Goal: Task Accomplishment & Management: Complete application form

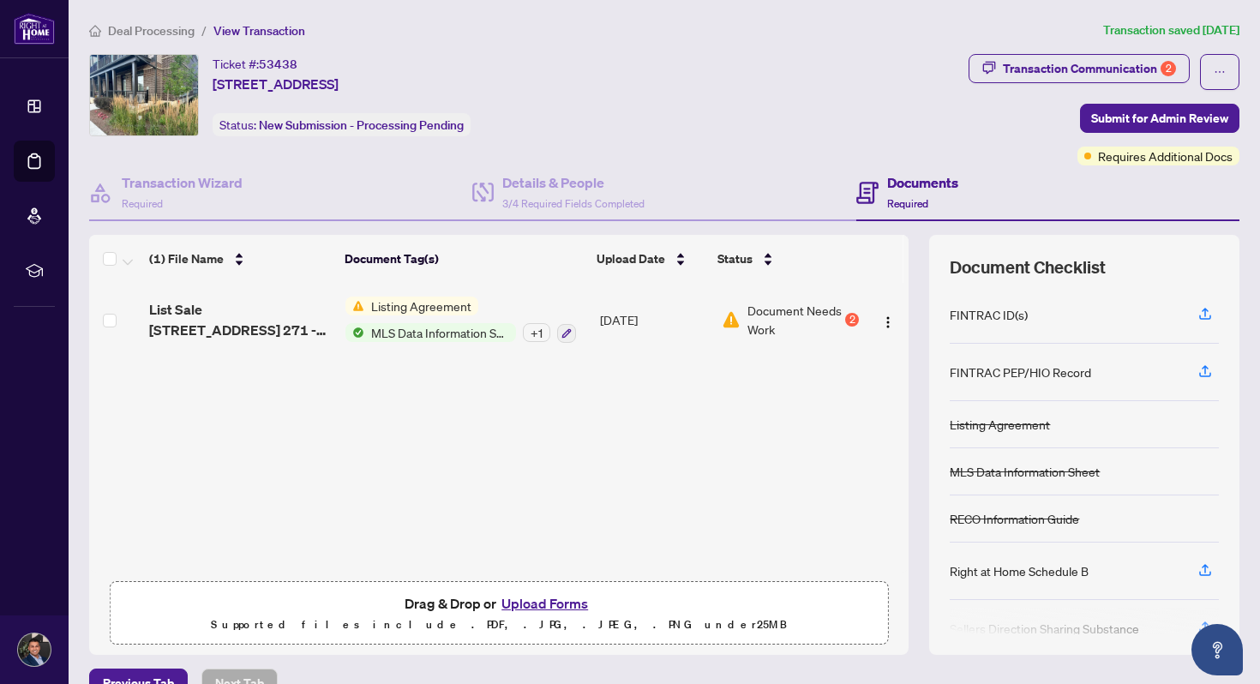
click at [158, 35] on span "Deal Processing" at bounding box center [151, 30] width 87 height 15
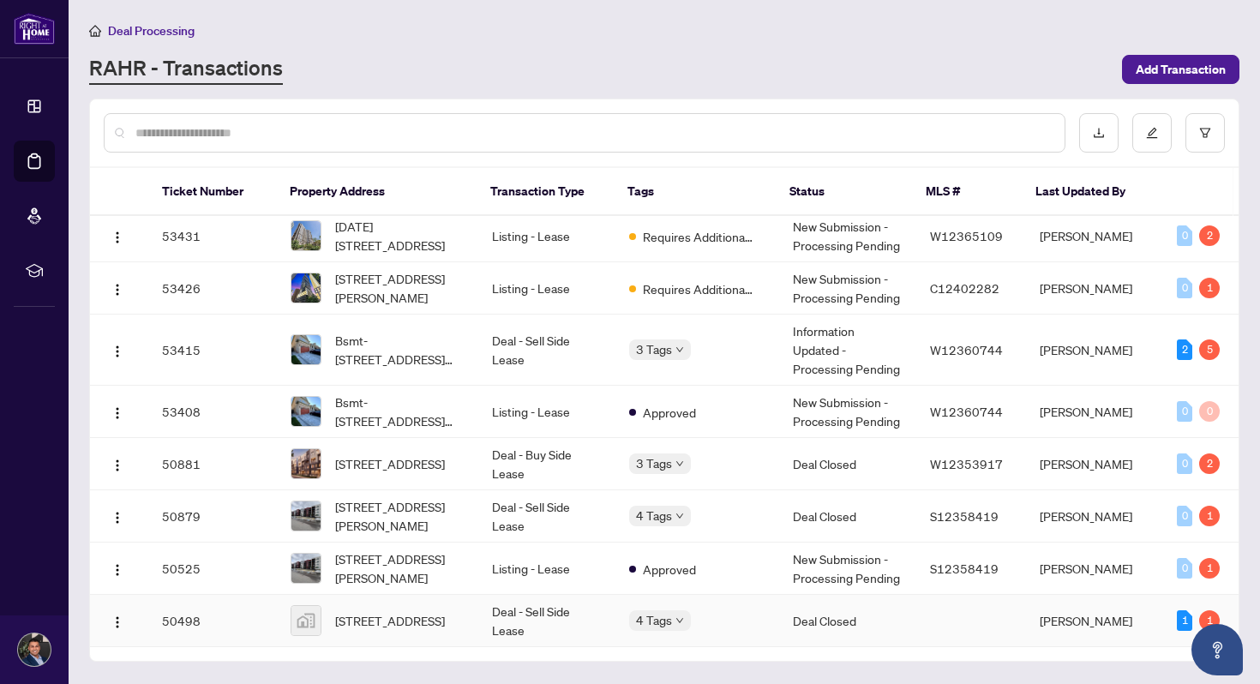
scroll to position [565, 0]
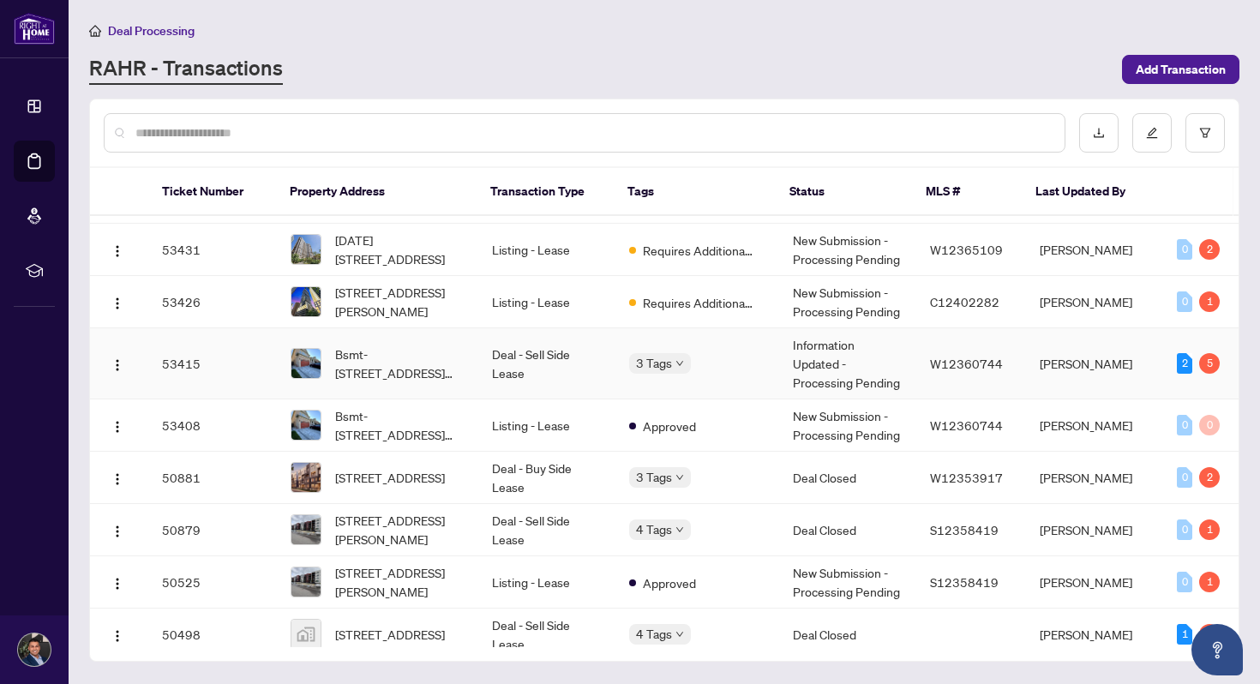
click at [572, 368] on td "Deal - Sell Side Lease" at bounding box center [546, 363] width 137 height 71
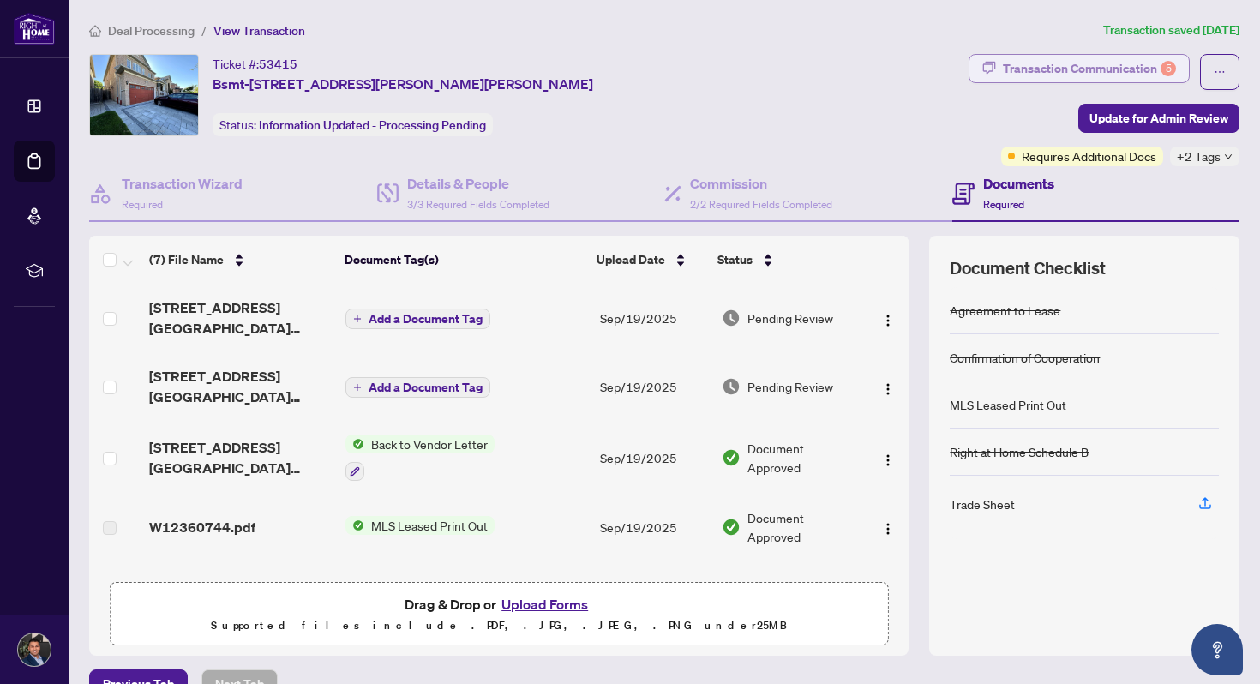
click at [1117, 55] on div "Transaction Communication 5" at bounding box center [1089, 68] width 173 height 27
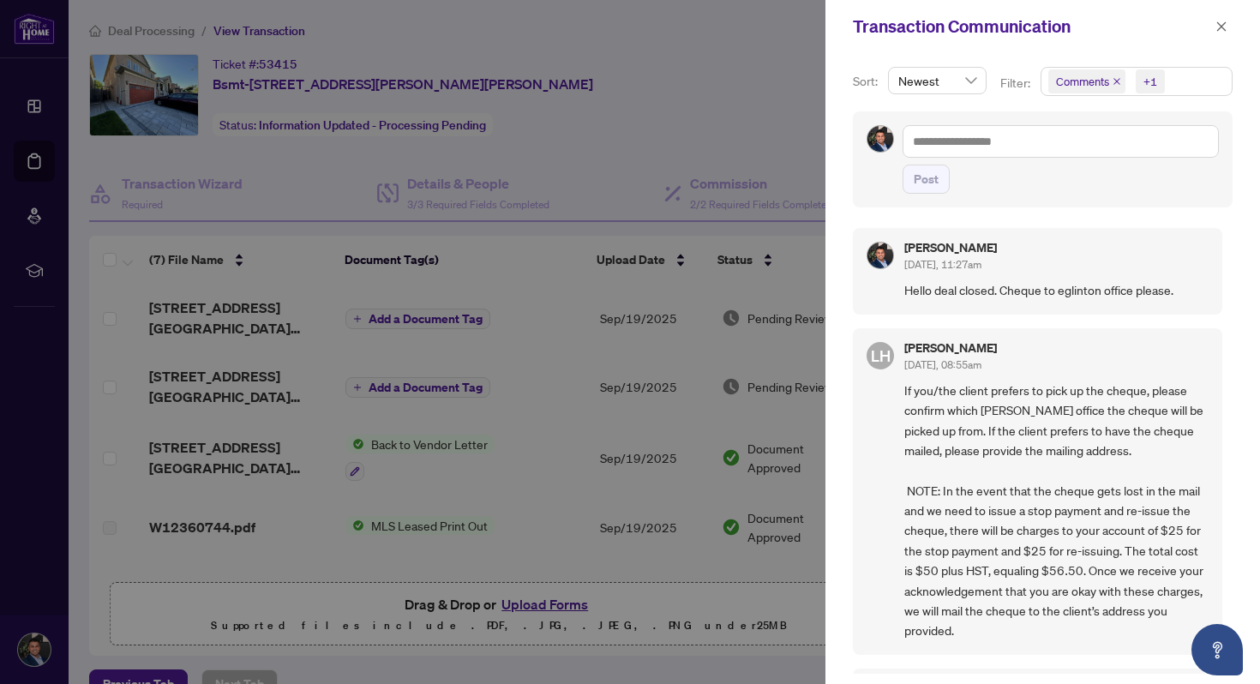
click at [1209, 21] on div "Transaction Communication" at bounding box center [1032, 27] width 358 height 26
click at [1220, 23] on icon "close" at bounding box center [1222, 27] width 12 height 12
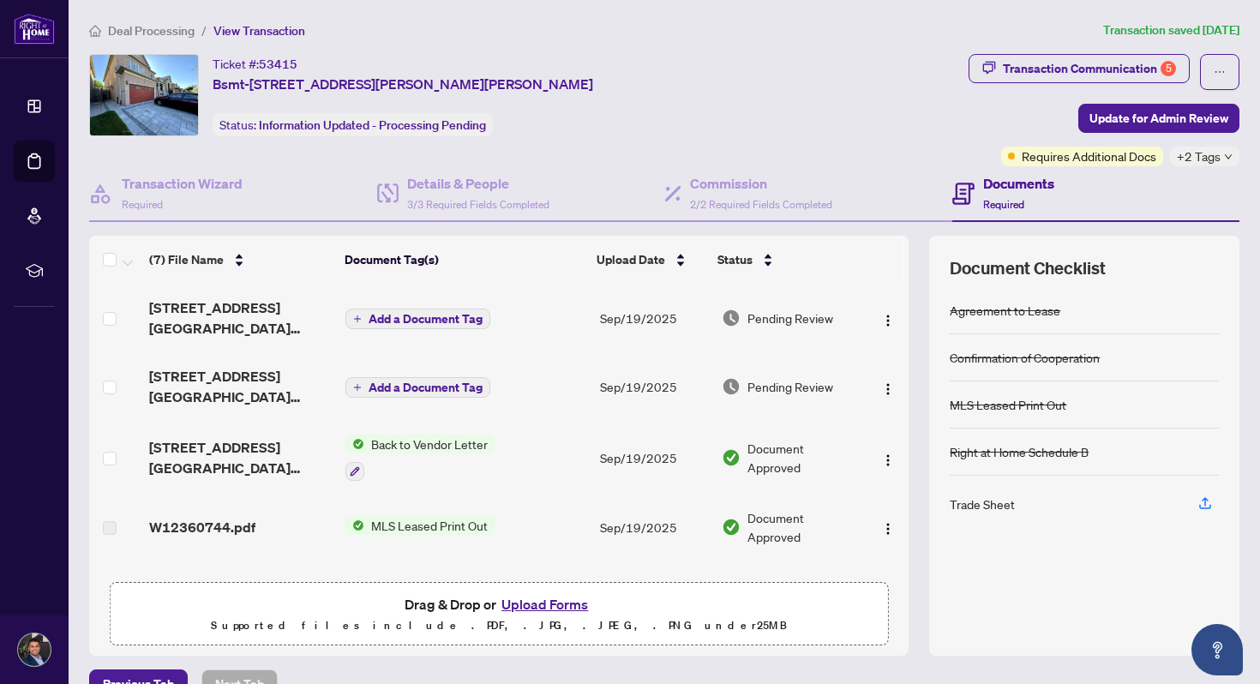
click at [1213, 157] on span "+2 Tags" at bounding box center [1199, 157] width 44 height 20
click at [966, 135] on div "Ticket #: 53415 Bsmt-[STREET_ADDRESS][PERSON_NAME][PERSON_NAME] Status: Informa…" at bounding box center [526, 110] width 880 height 112
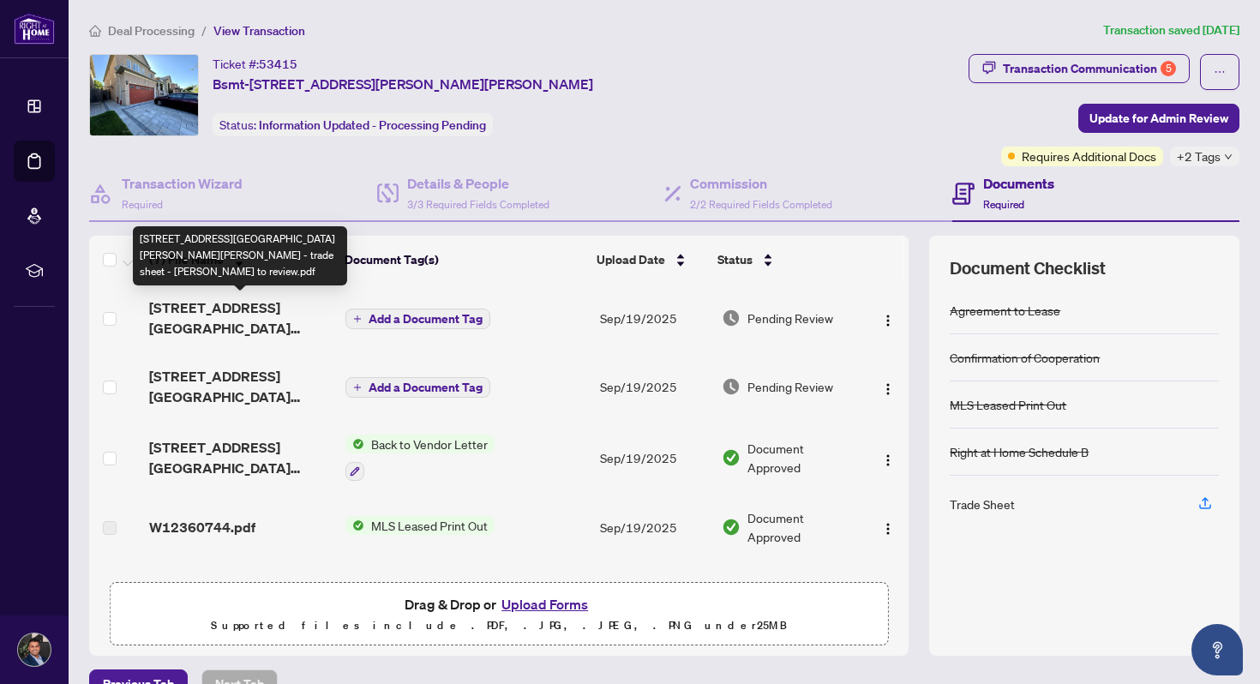
click at [257, 315] on span "[STREET_ADDRESS][GEOGRAPHIC_DATA][PERSON_NAME][PERSON_NAME] - trade sheet - [PE…" at bounding box center [240, 318] width 183 height 41
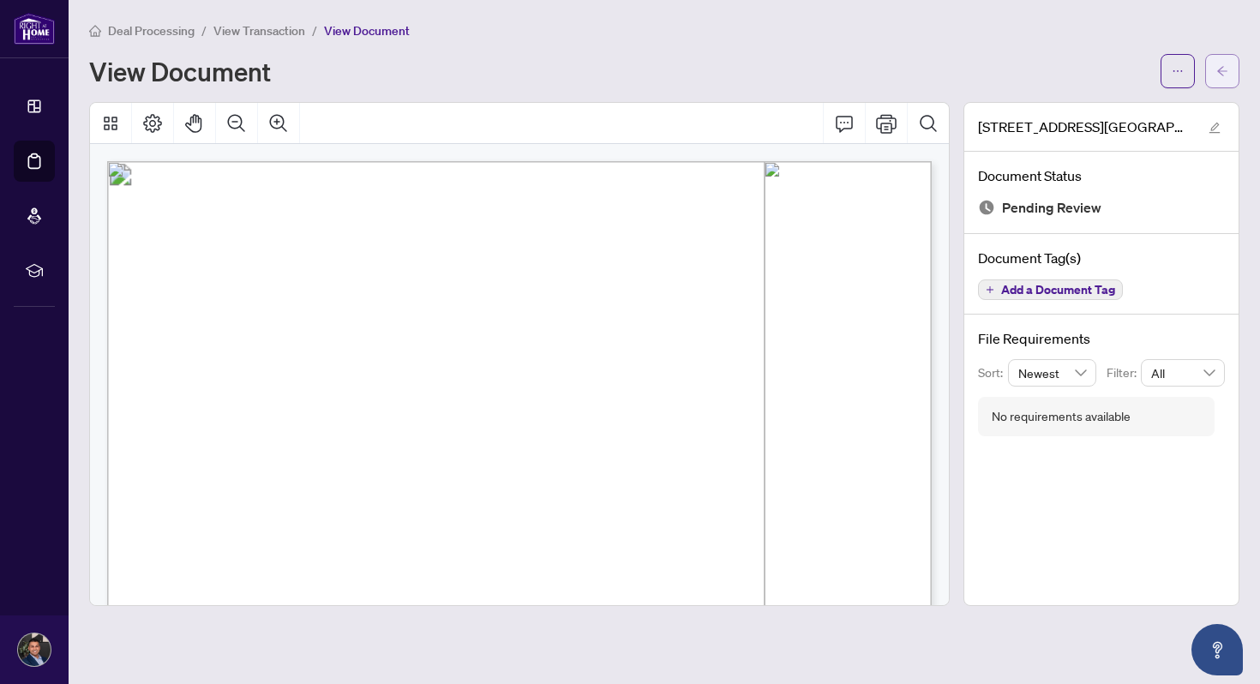
click at [1217, 80] on span "button" at bounding box center [1223, 70] width 12 height 27
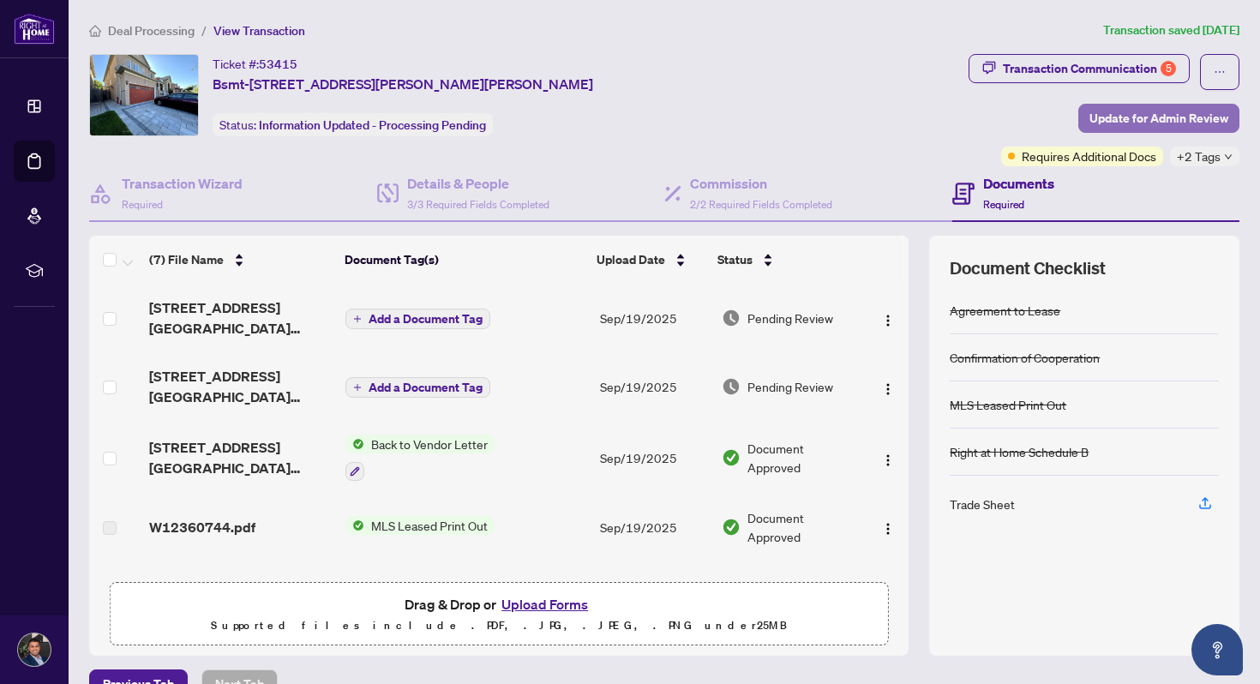
click at [1211, 110] on span "Update for Admin Review" at bounding box center [1159, 118] width 139 height 27
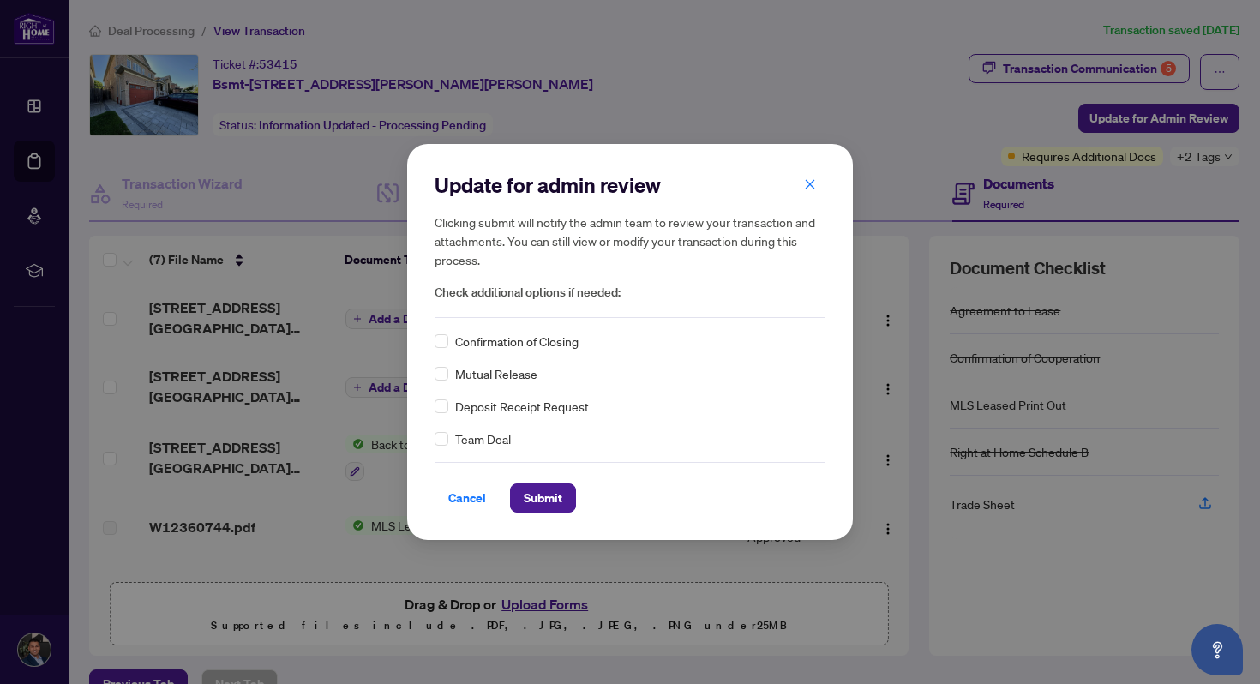
click at [550, 344] on span "Confirmation of Closing" at bounding box center [516, 341] width 123 height 19
click at [559, 519] on div "Update for admin review Clicking submit will notify the admin team to review yo…" at bounding box center [630, 341] width 446 height 395
click at [558, 492] on span "Submit" at bounding box center [543, 497] width 39 height 27
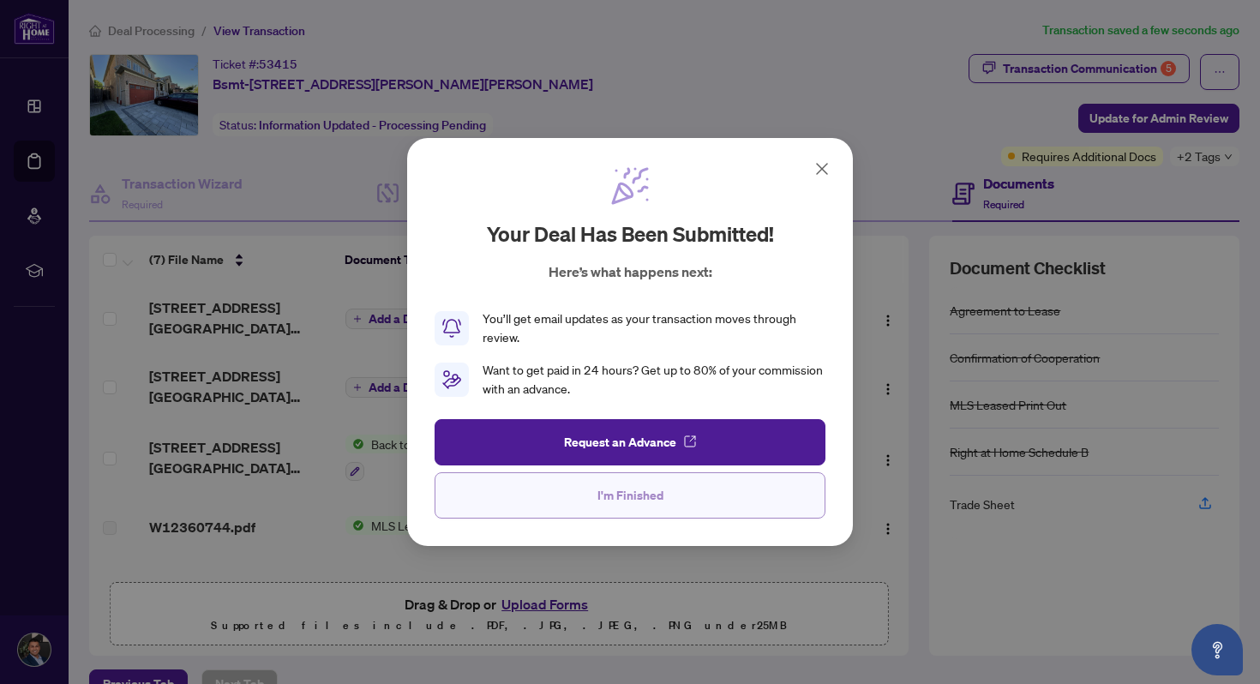
click at [605, 499] on span "I'm Finished" at bounding box center [631, 495] width 66 height 27
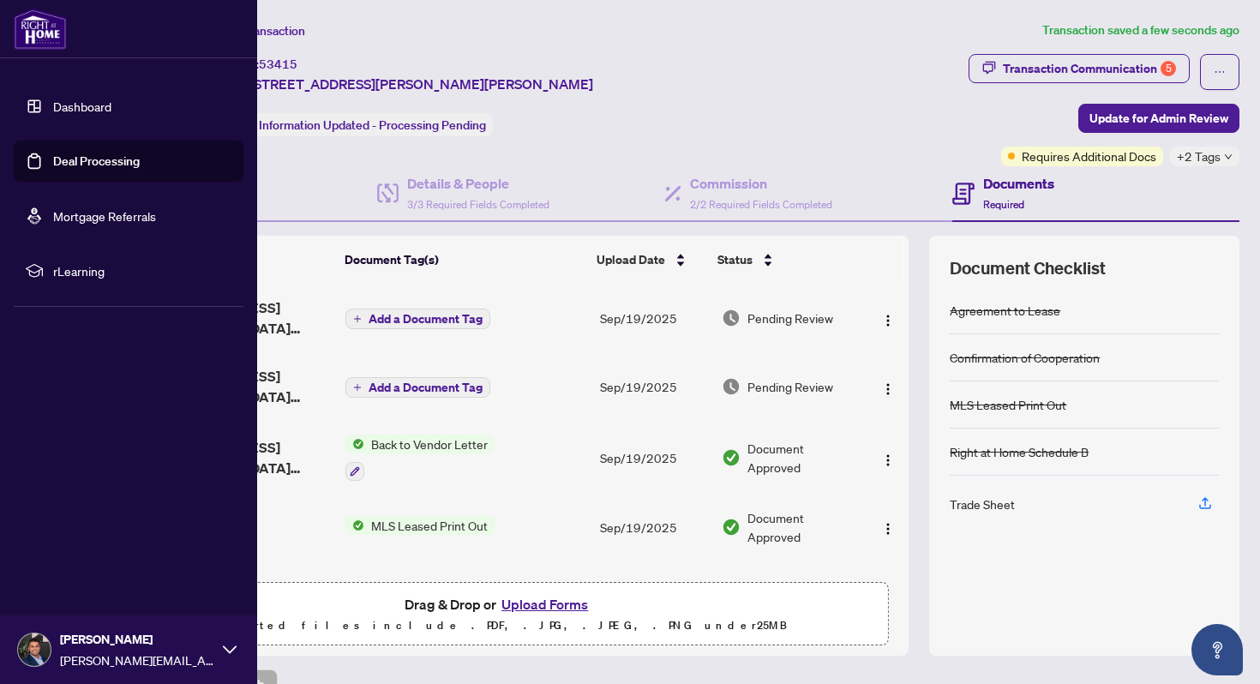
click at [81, 168] on link "Deal Processing" at bounding box center [96, 160] width 87 height 15
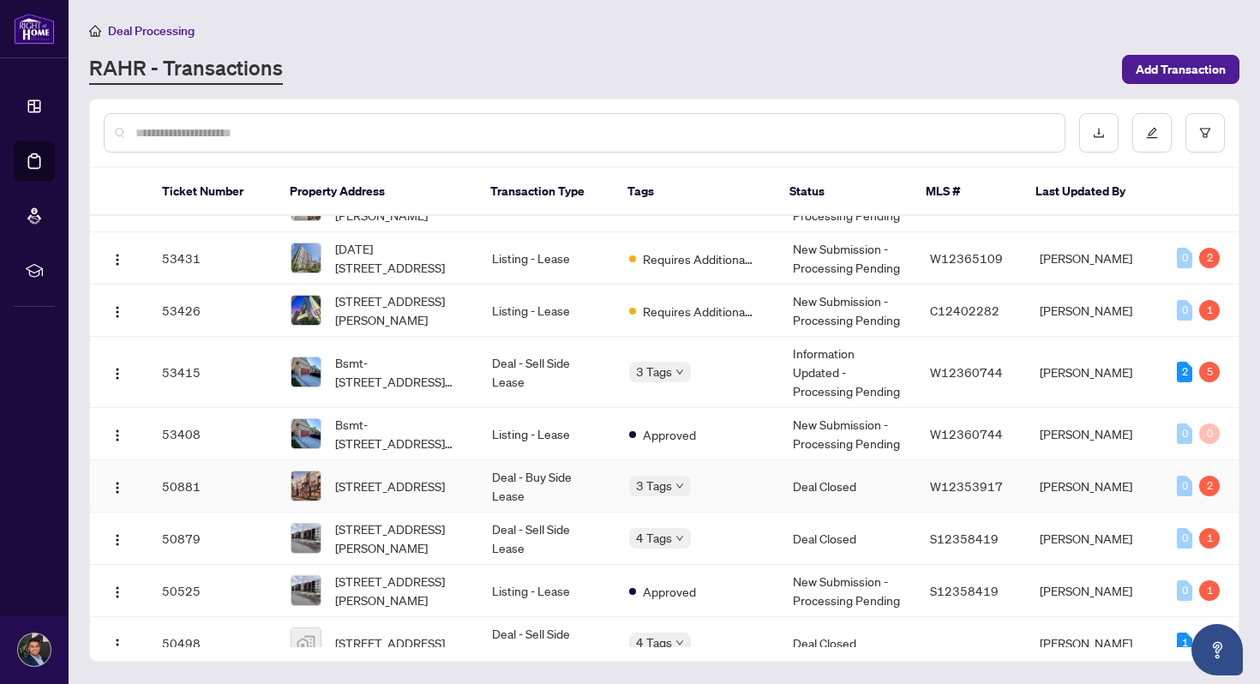
scroll to position [551, 0]
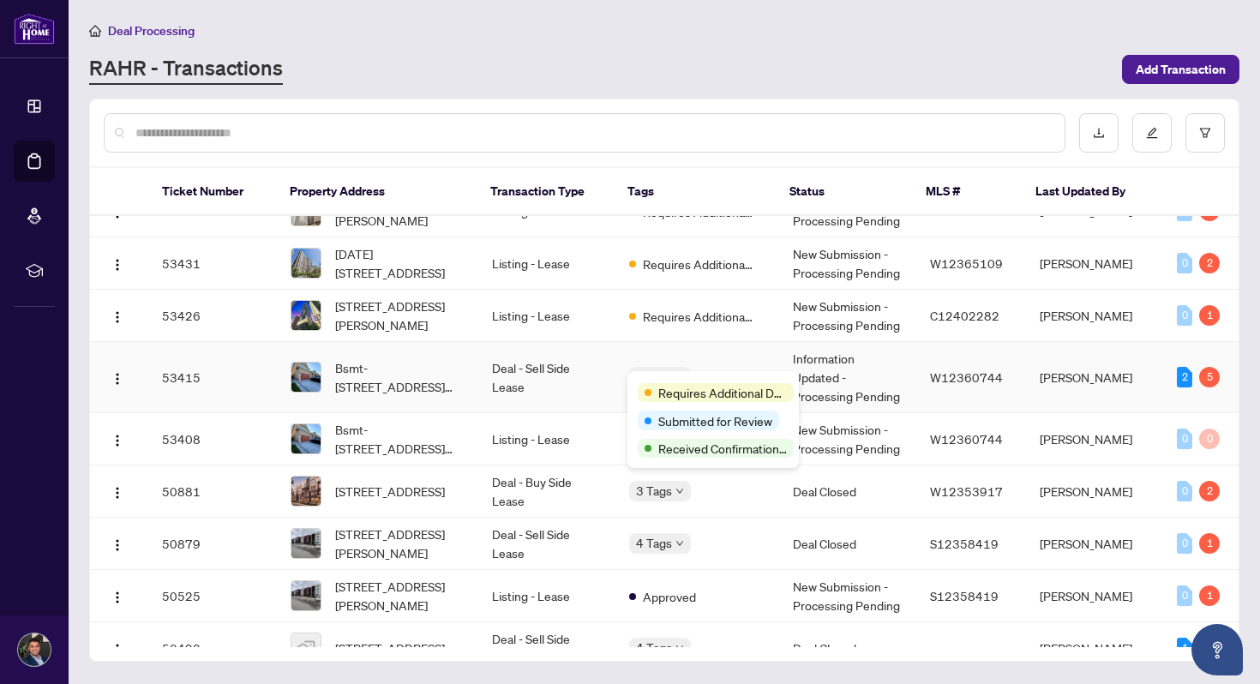
click at [676, 389] on span "Requires Additional Docs" at bounding box center [723, 392] width 129 height 19
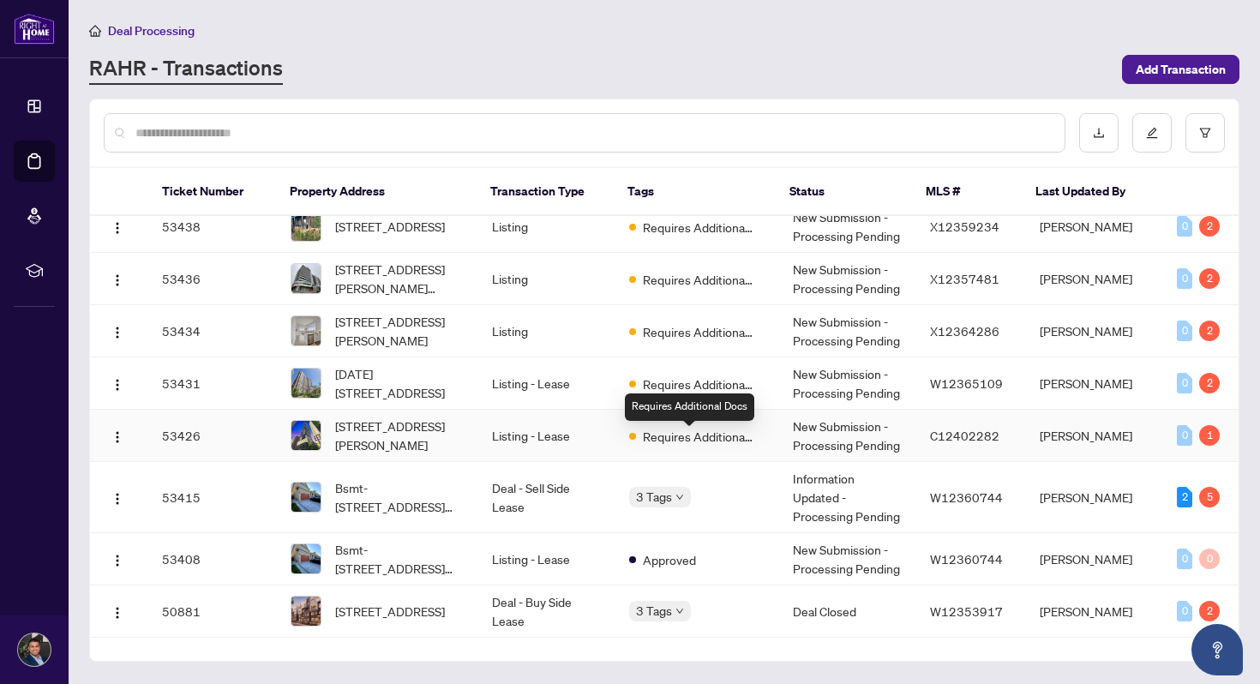
scroll to position [638, 0]
